Goal: Task Accomplishment & Management: Complete application form

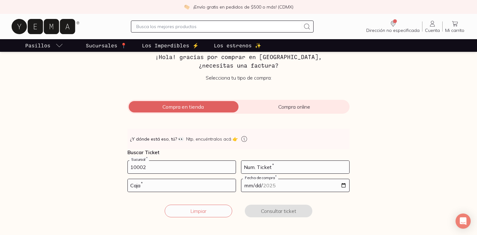
type input "10002"
click at [317, 163] on input "number" at bounding box center [295, 167] width 108 height 13
type input "220"
click at [210, 186] on input "number" at bounding box center [182, 185] width 108 height 13
type input "01"
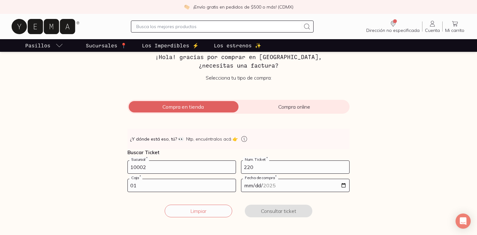
click at [289, 185] on input "date" at bounding box center [295, 185] width 108 height 13
click at [343, 187] on input "date" at bounding box center [295, 185] width 108 height 13
type input "[DATE]"
click at [261, 213] on button "Consultar ticket" at bounding box center [279, 210] width 68 height 13
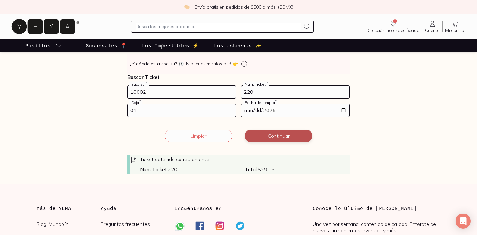
scroll to position [112, 0]
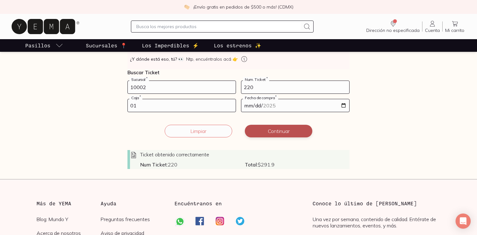
click at [291, 131] on button "Continuar" at bounding box center [279, 131] width 68 height 13
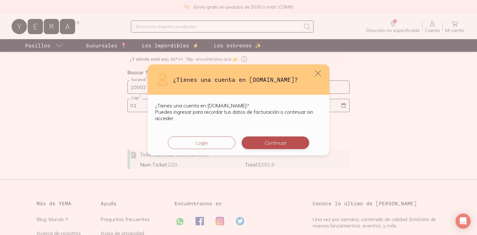
click at [266, 146] on button "Continuar" at bounding box center [276, 142] width 68 height 13
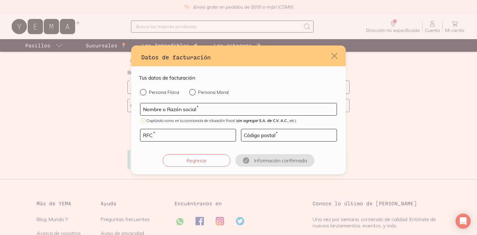
click at [172, 93] on p "Persona Física" at bounding box center [164, 92] width 30 height 6
click at [145, 93] on input "Persona Física" at bounding box center [142, 91] width 5 height 5
radio input "true"
click at [177, 105] on input "default" at bounding box center [238, 109] width 196 height 12
type input "[PERSON_NAME]"
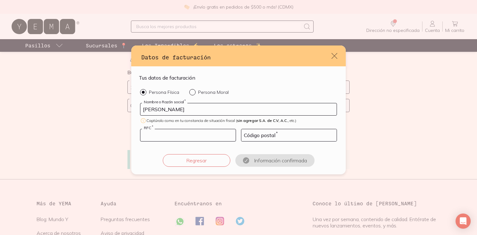
click at [163, 138] on input "default" at bounding box center [187, 135] width 95 height 12
type input "GOCS951212146"
click at [245, 135] on input "default" at bounding box center [288, 135] width 95 height 12
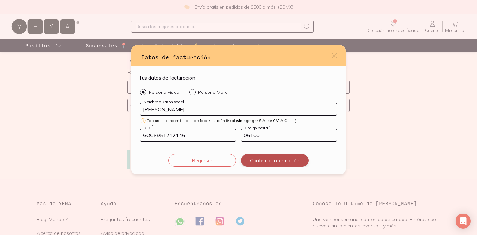
type input "06100"
click at [255, 158] on button "Confirmar información" at bounding box center [275, 160] width 68 height 13
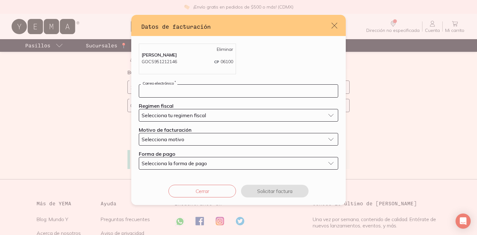
click at [211, 91] on input "default" at bounding box center [238, 91] width 199 height 13
type input "[EMAIL_ADDRESS][DOMAIN_NAME]"
click at [204, 116] on span "Selecciona tu regimen fiscal" at bounding box center [174, 115] width 64 height 6
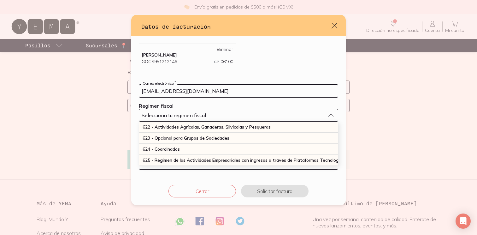
scroll to position [165, 0]
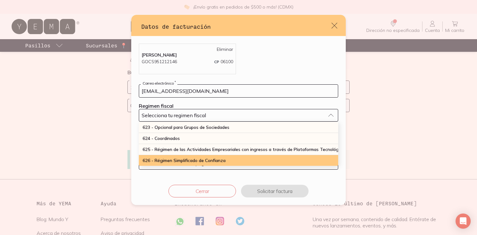
click at [198, 157] on div "626 - Régimen Simplificado de Confianza" at bounding box center [238, 160] width 199 height 11
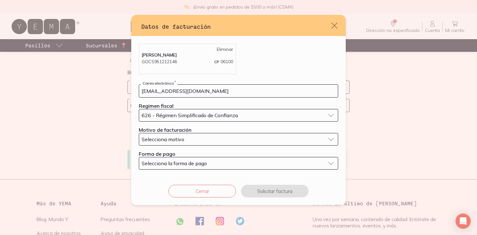
click at [197, 135] on button "Selecciona motivo" at bounding box center [238, 139] width 199 height 13
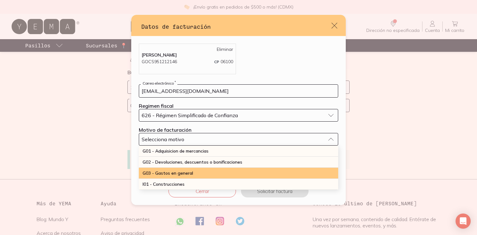
click at [192, 172] on span "G03 - Gastos en general" at bounding box center [168, 173] width 50 height 6
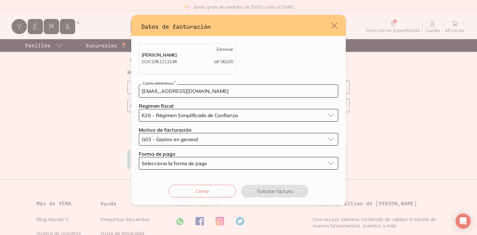
click at [196, 163] on span "Selecciona la forma de pago" at bounding box center [174, 163] width 65 height 6
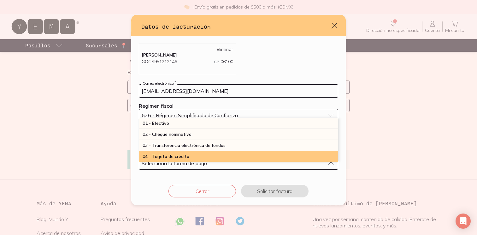
click at [197, 156] on div "04 - Tarjeta de crédito" at bounding box center [238, 156] width 199 height 11
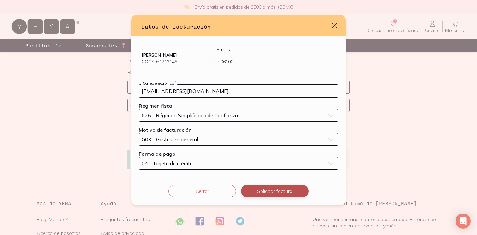
click at [271, 185] on button "Solicitar factura" at bounding box center [275, 191] width 68 height 13
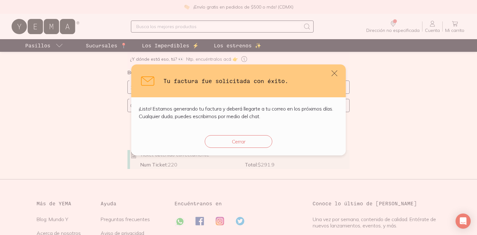
click at [249, 145] on button "Cerrar" at bounding box center [239, 141] width 68 height 13
